Goal: Task Accomplishment & Management: Complete application form

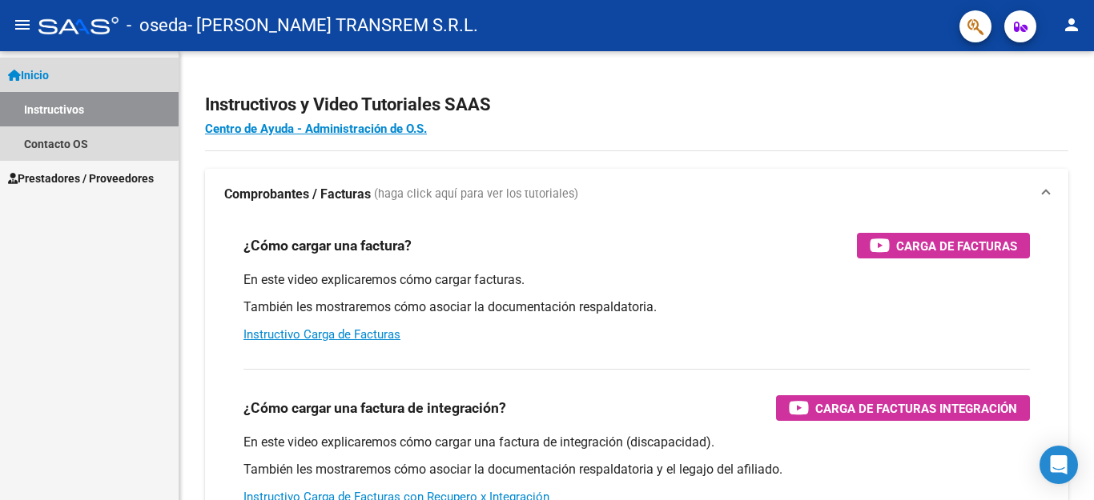
drag, startPoint x: 63, startPoint y: 108, endPoint x: 71, endPoint y: 107, distance: 8.0
click at [63, 107] on link "Instructivos" at bounding box center [89, 109] width 179 height 34
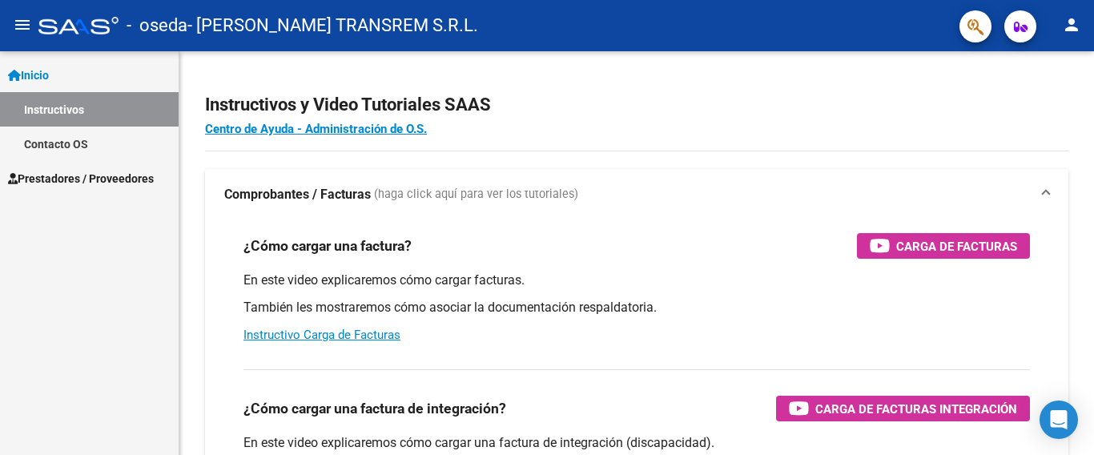
click at [59, 112] on link "Instructivos" at bounding box center [89, 109] width 179 height 34
click at [64, 173] on span "Prestadores / Proveedores" at bounding box center [81, 179] width 146 height 18
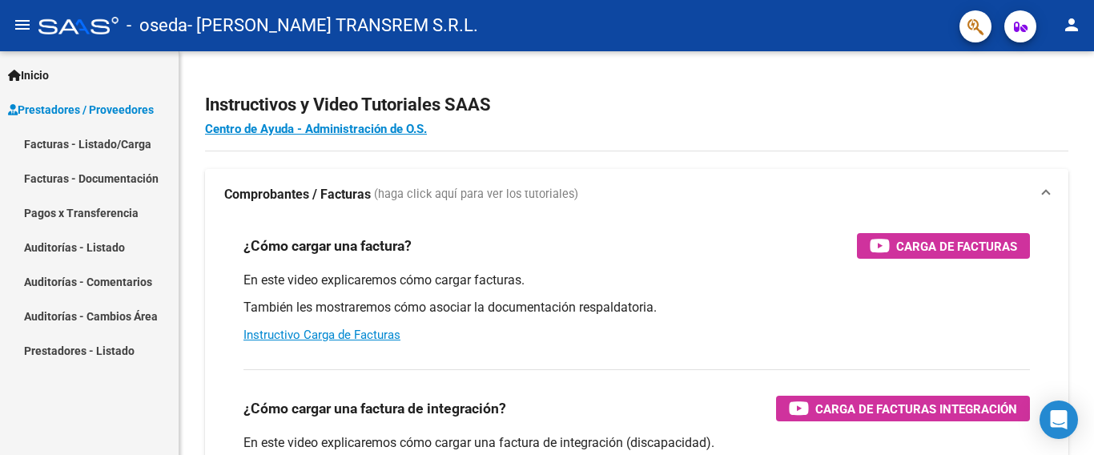
click at [90, 146] on link "Facturas - Listado/Carga" at bounding box center [89, 143] width 179 height 34
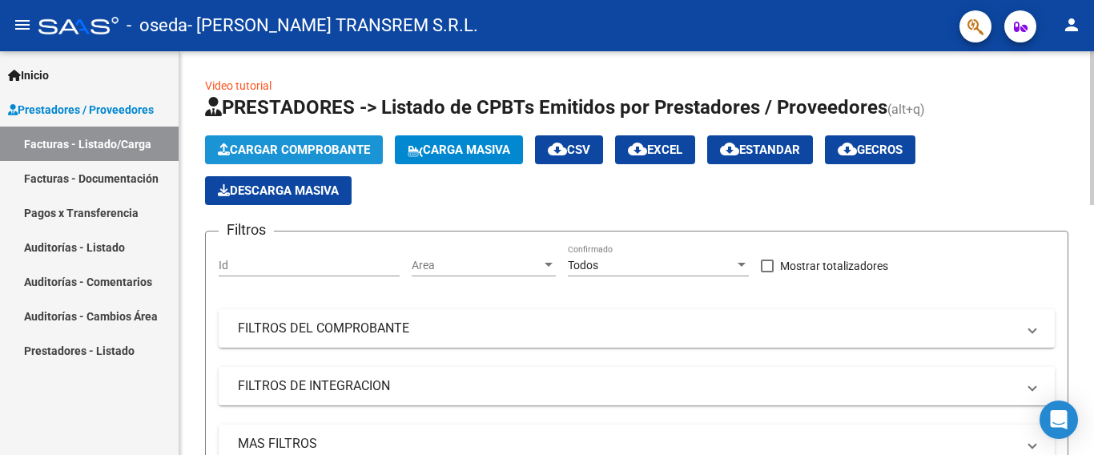
click at [284, 140] on button "Cargar Comprobante" at bounding box center [294, 149] width 178 height 29
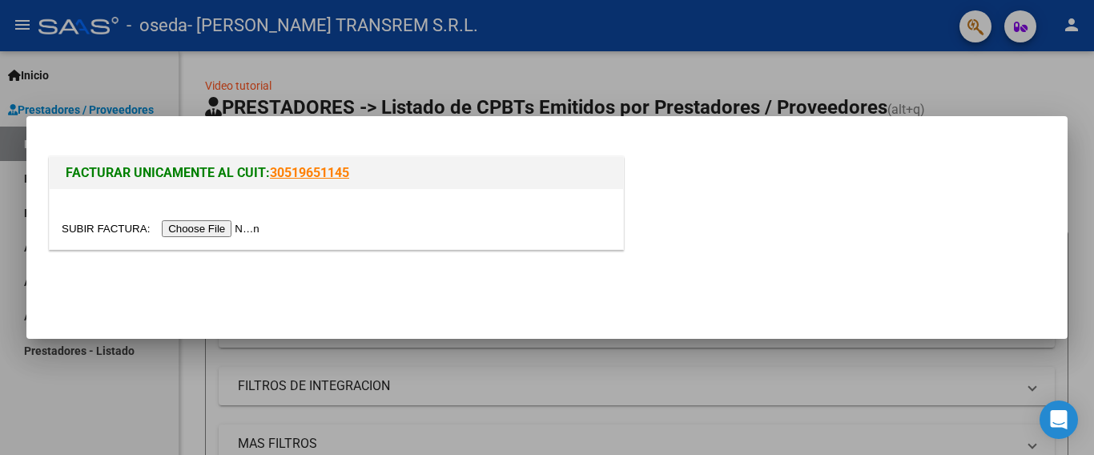
click at [239, 228] on input "file" at bounding box center [163, 228] width 203 height 17
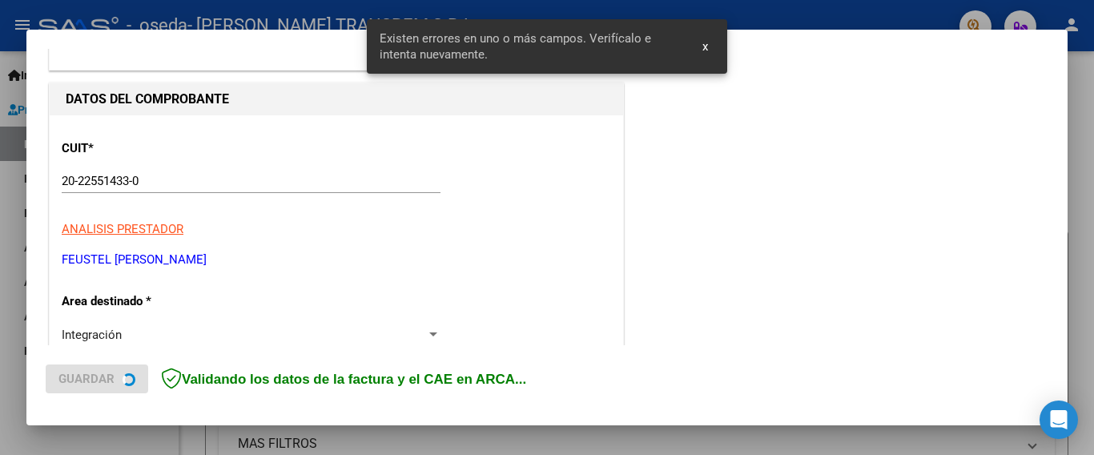
scroll to position [379, 0]
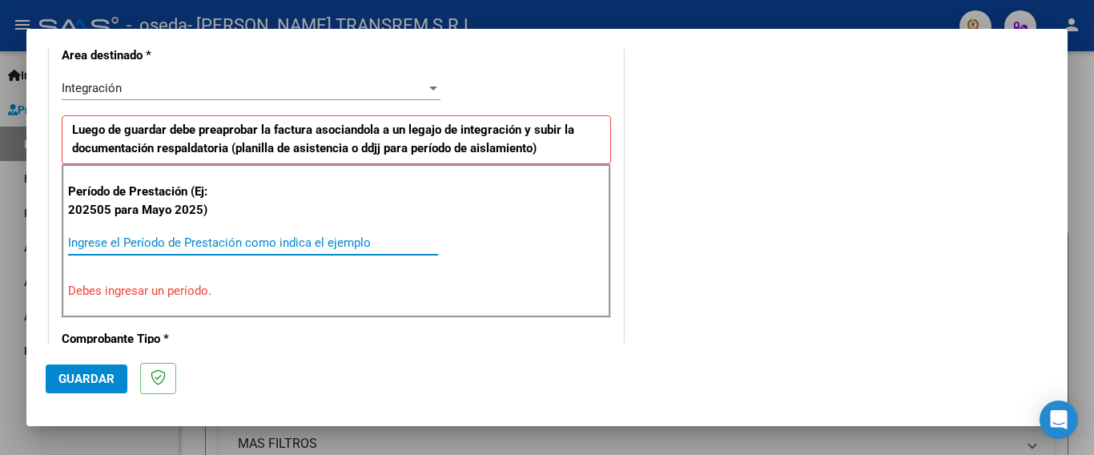
click at [98, 250] on input "Ingrese el Período de Prestación como indica el ejemplo" at bounding box center [253, 242] width 370 height 14
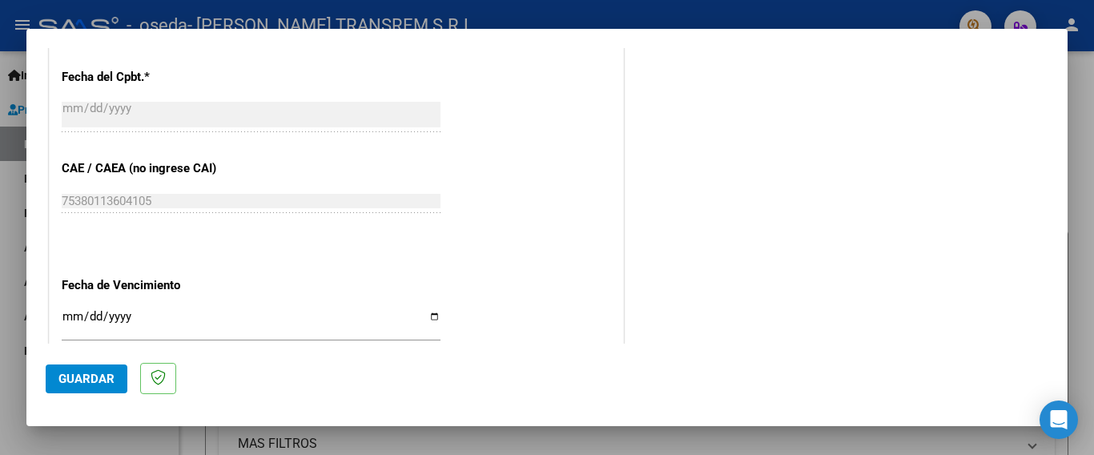
scroll to position [940, 0]
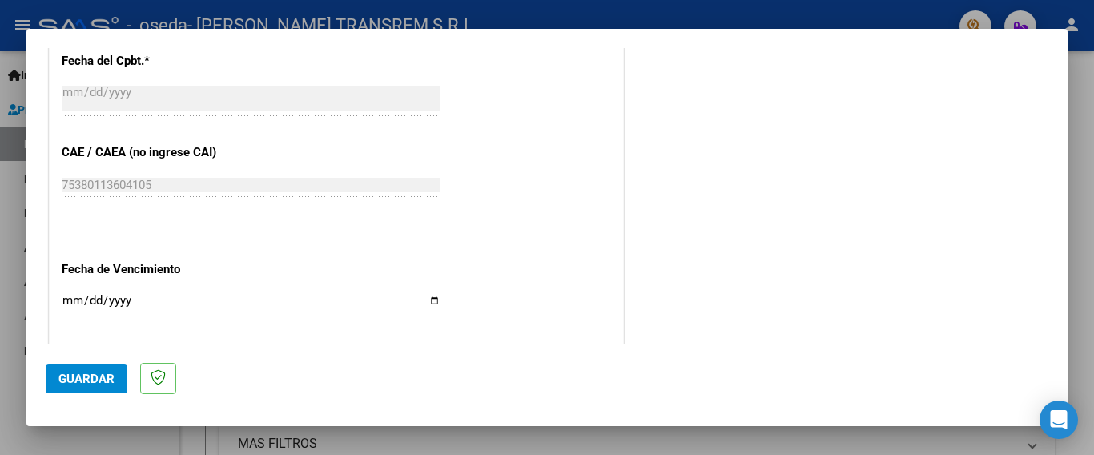
type input "202506"
click at [66, 295] on input "Ingresar la fecha" at bounding box center [251, 307] width 379 height 26
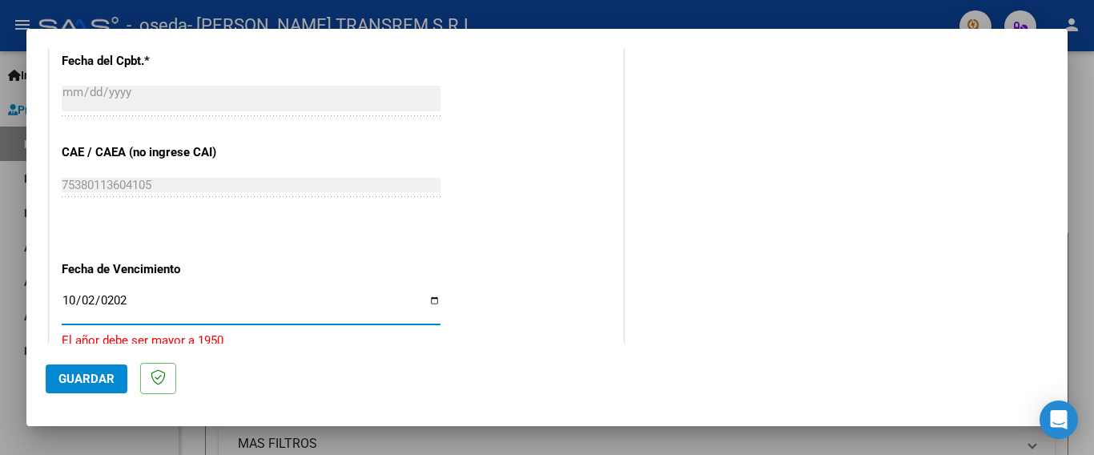
type input "[DATE]"
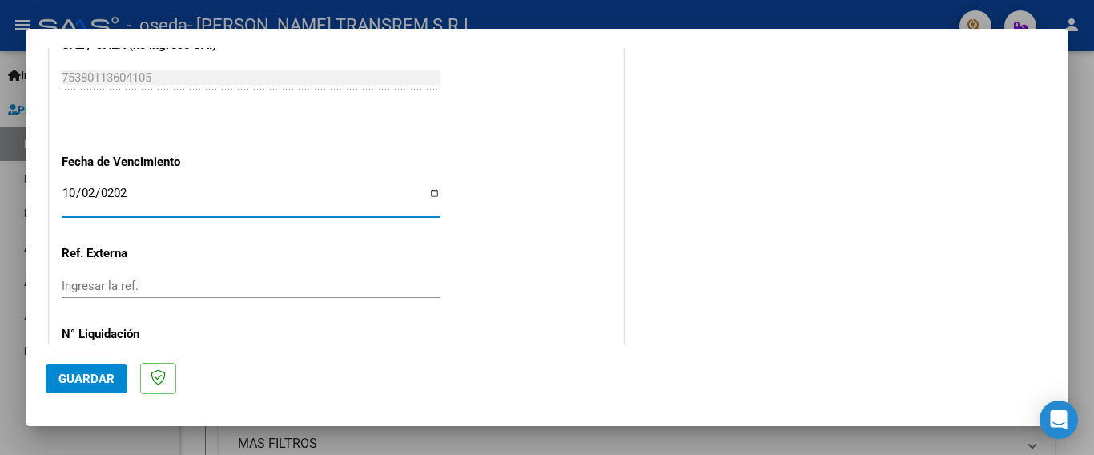
scroll to position [1094, 0]
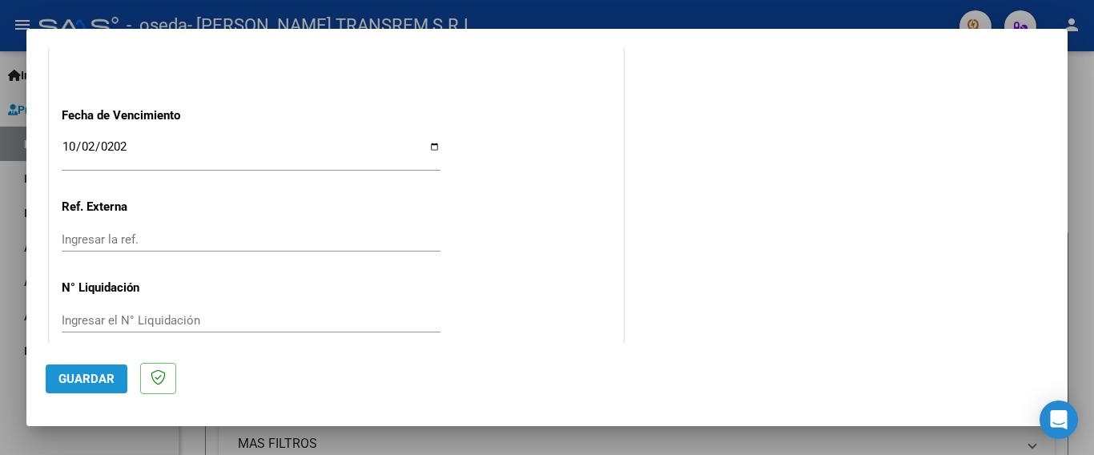
click at [94, 382] on span "Guardar" at bounding box center [86, 378] width 56 height 14
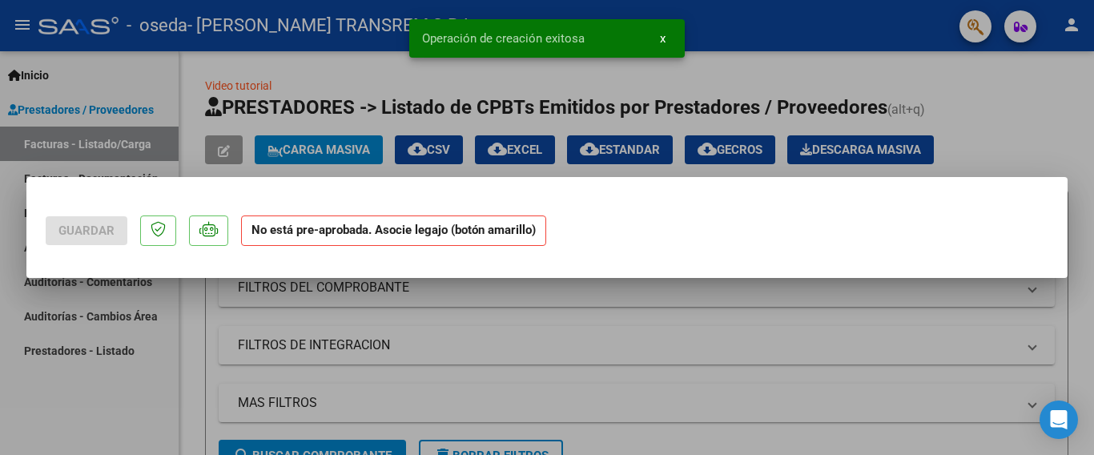
scroll to position [0, 0]
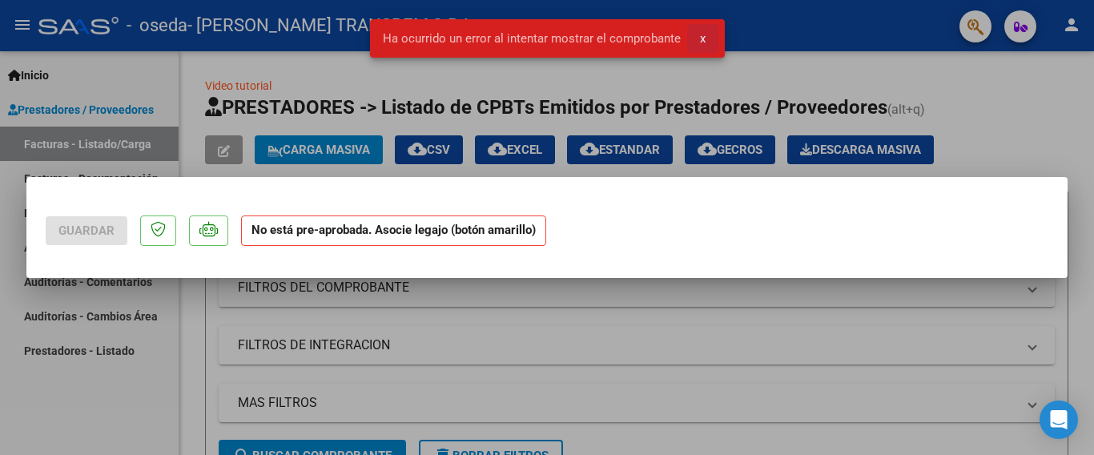
click at [701, 38] on span "x" at bounding box center [703, 38] width 6 height 14
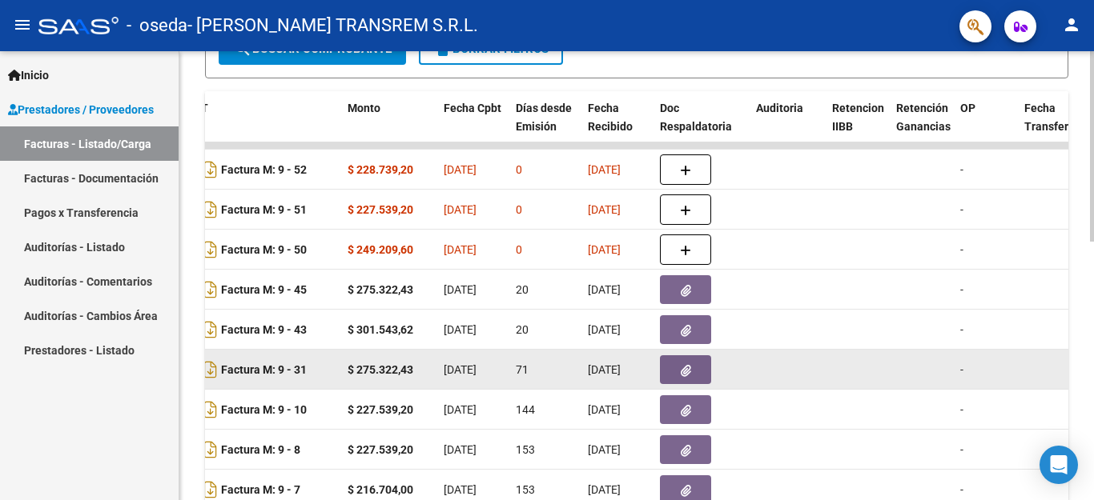
scroll to position [287, 0]
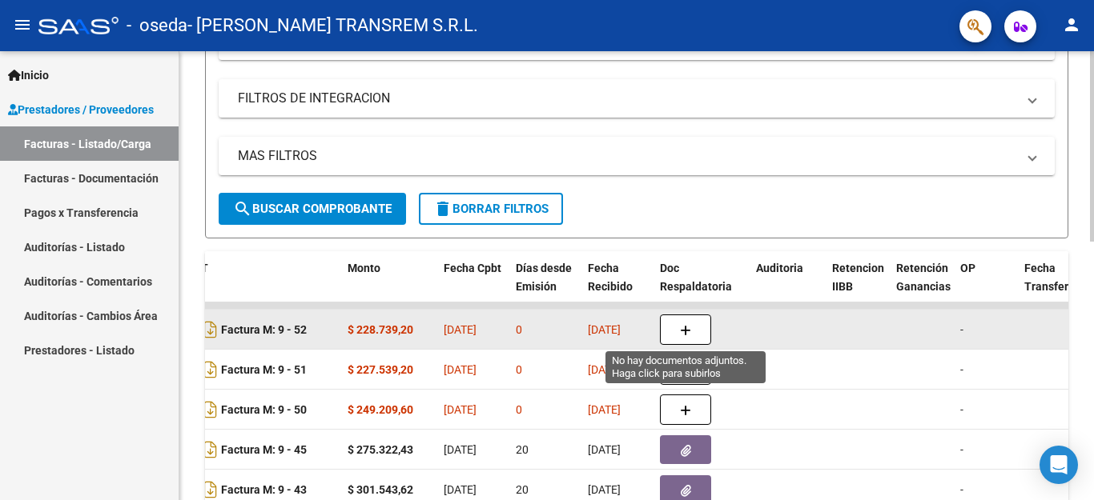
click at [690, 331] on icon "button" at bounding box center [685, 331] width 11 height 12
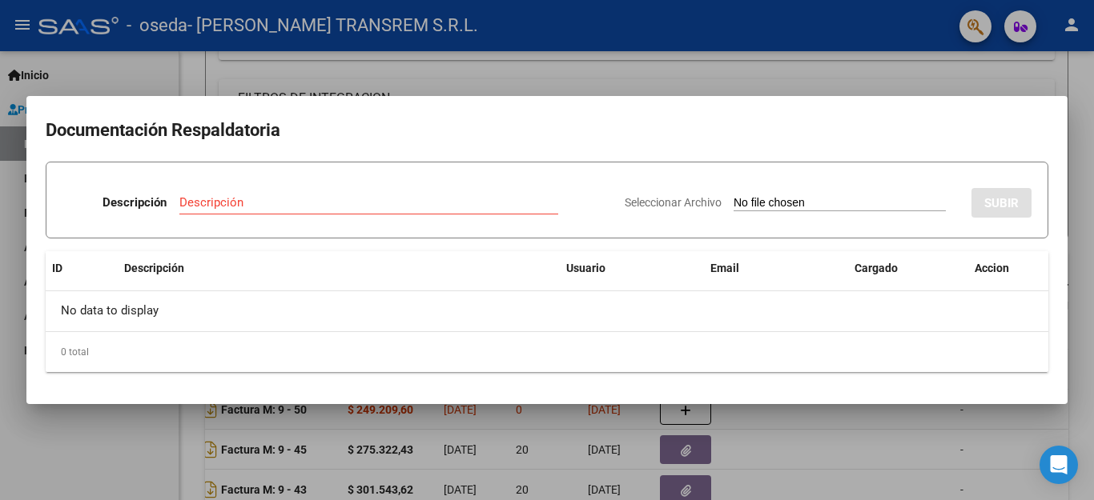
click at [815, 200] on input "Seleccionar Archivo" at bounding box center [839, 203] width 212 height 15
type input "C:\fakepath\WhatsApp Image [DATE] 21.57.37.jpeg"
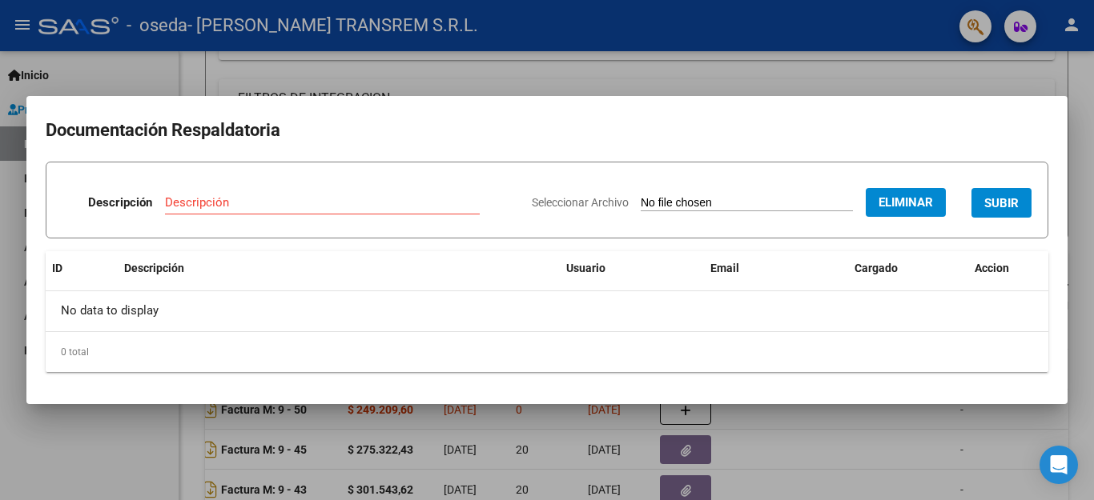
click at [228, 199] on input "Descripción" at bounding box center [322, 202] width 315 height 14
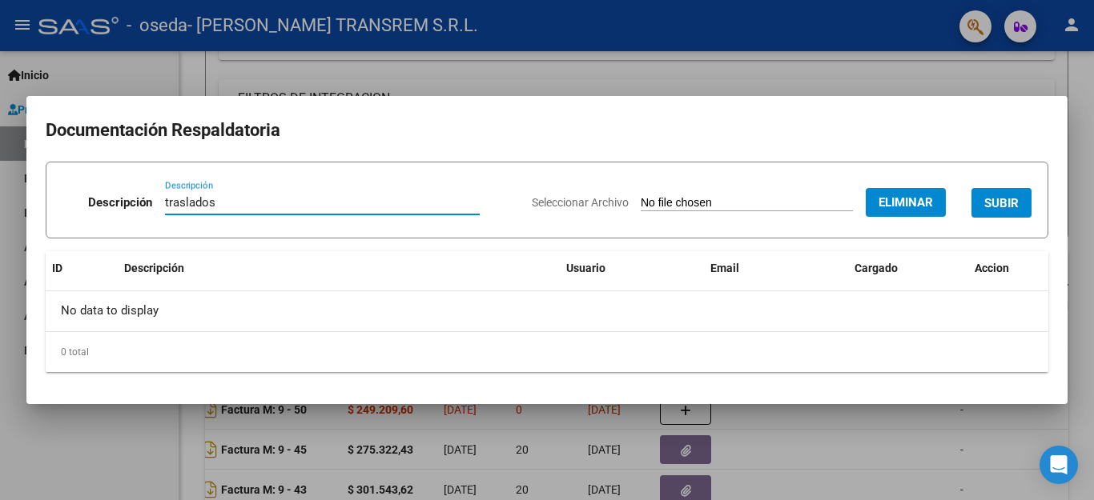
type input "traslados"
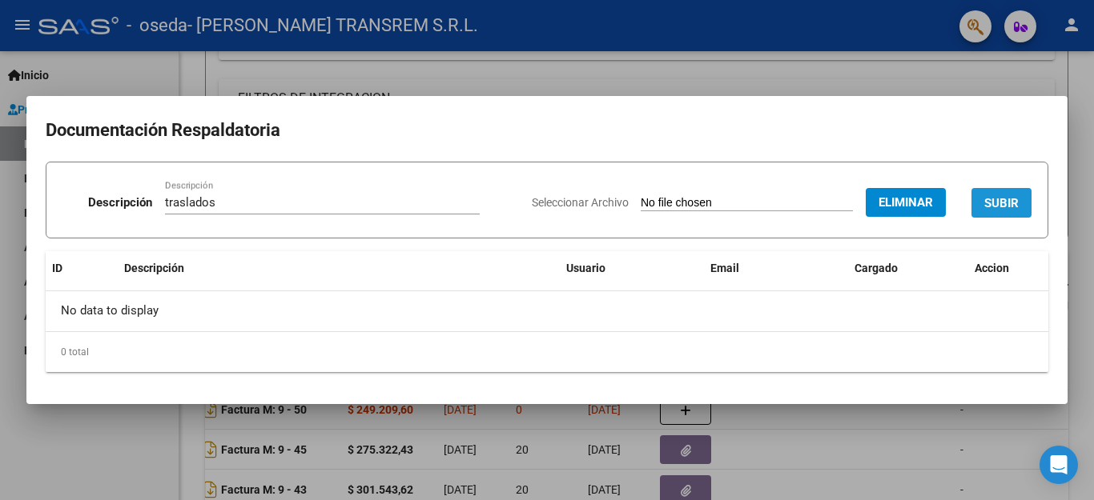
click at [986, 203] on span "SUBIR" at bounding box center [1001, 203] width 34 height 14
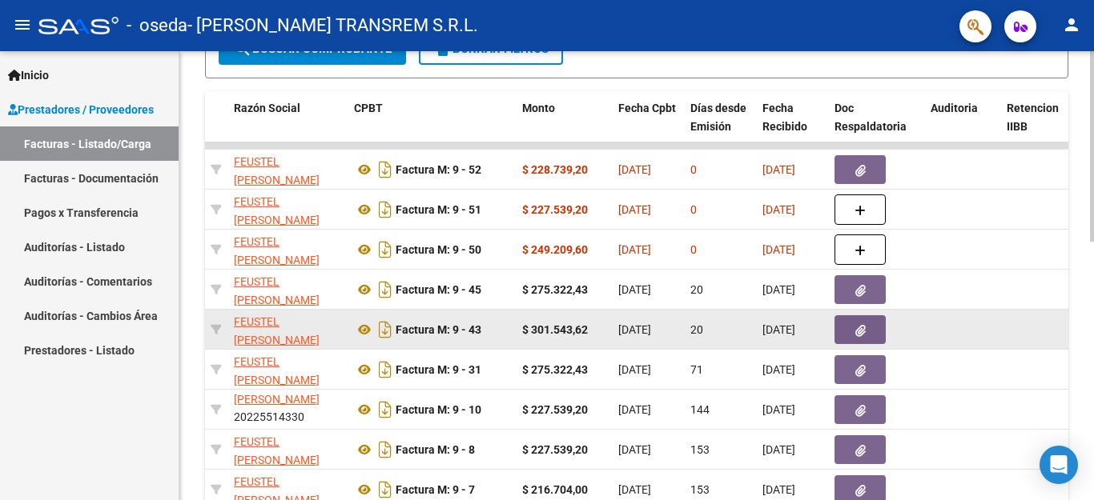
scroll to position [367, 0]
